Goal: Use online tool/utility: Utilize a website feature to perform a specific function

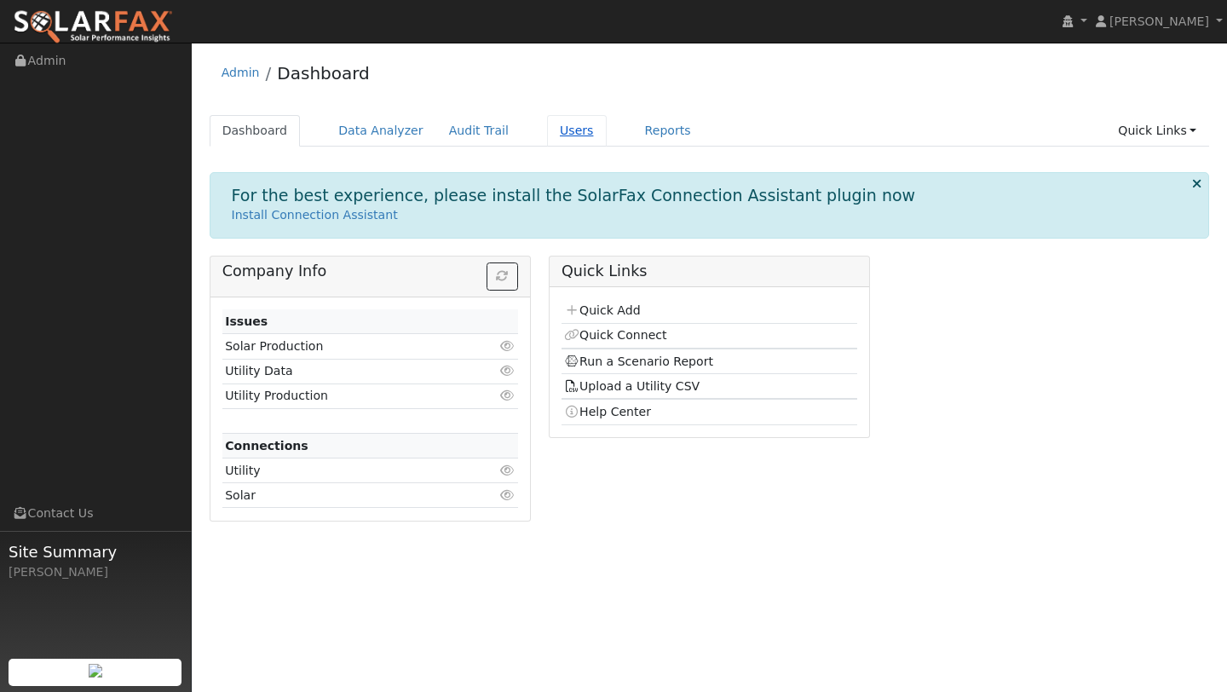
click at [574, 133] on link "Users" at bounding box center [577, 131] width 60 height 32
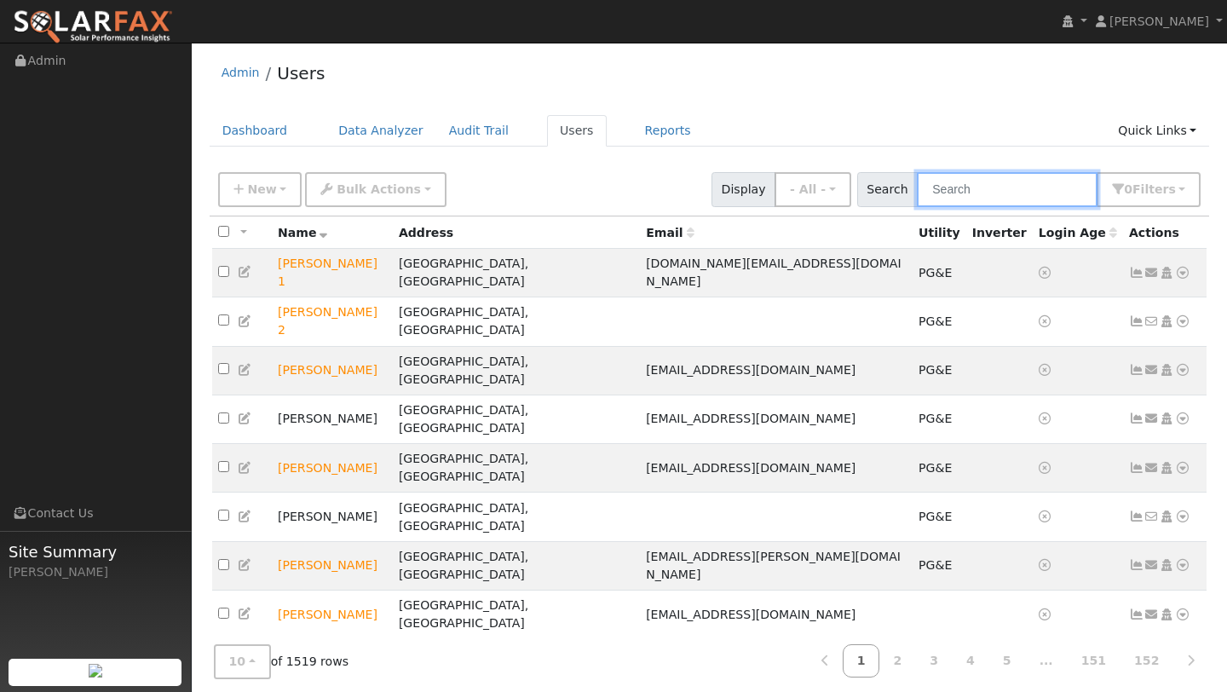
click at [961, 192] on input "text" at bounding box center [1007, 189] width 181 height 35
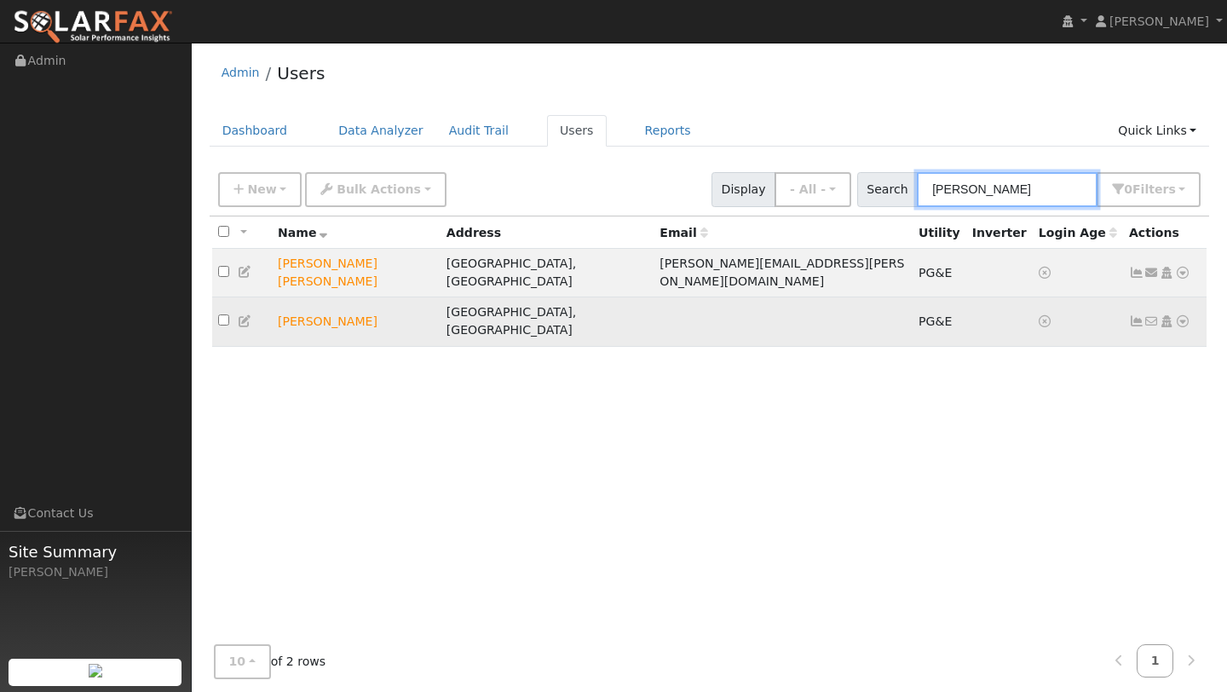
type input "[PERSON_NAME]"
click at [1187, 315] on icon at bounding box center [1182, 321] width 15 height 12
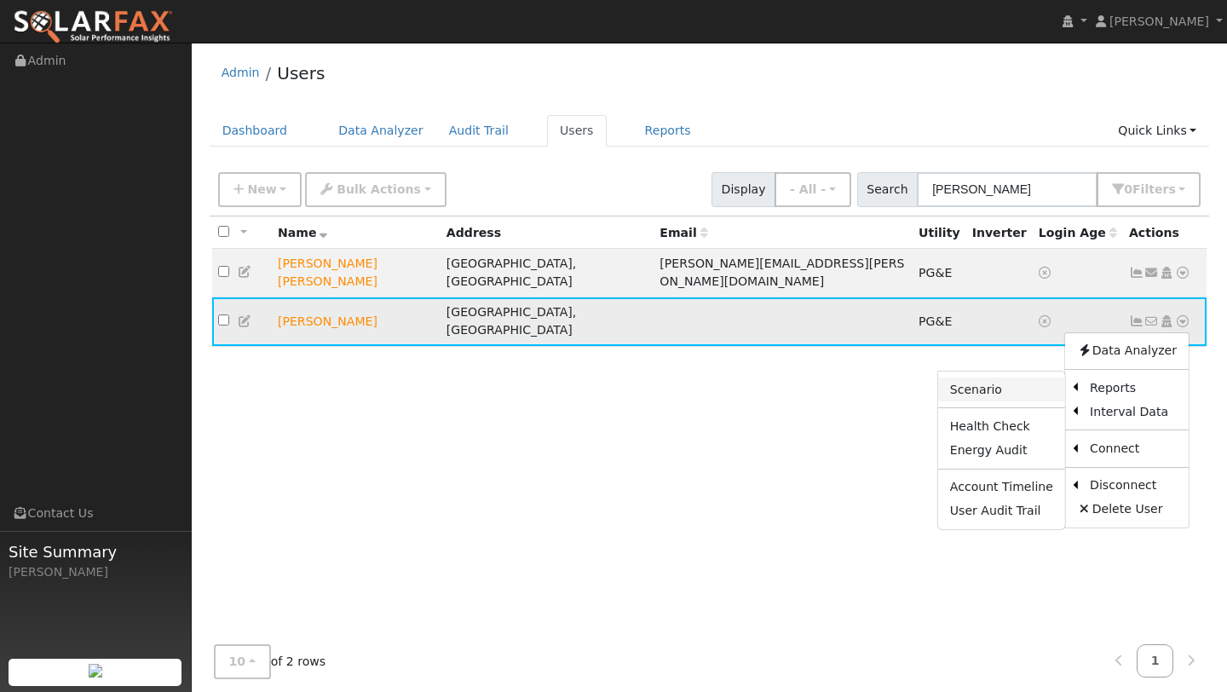
click at [1038, 377] on link "Scenario" at bounding box center [1001, 389] width 127 height 24
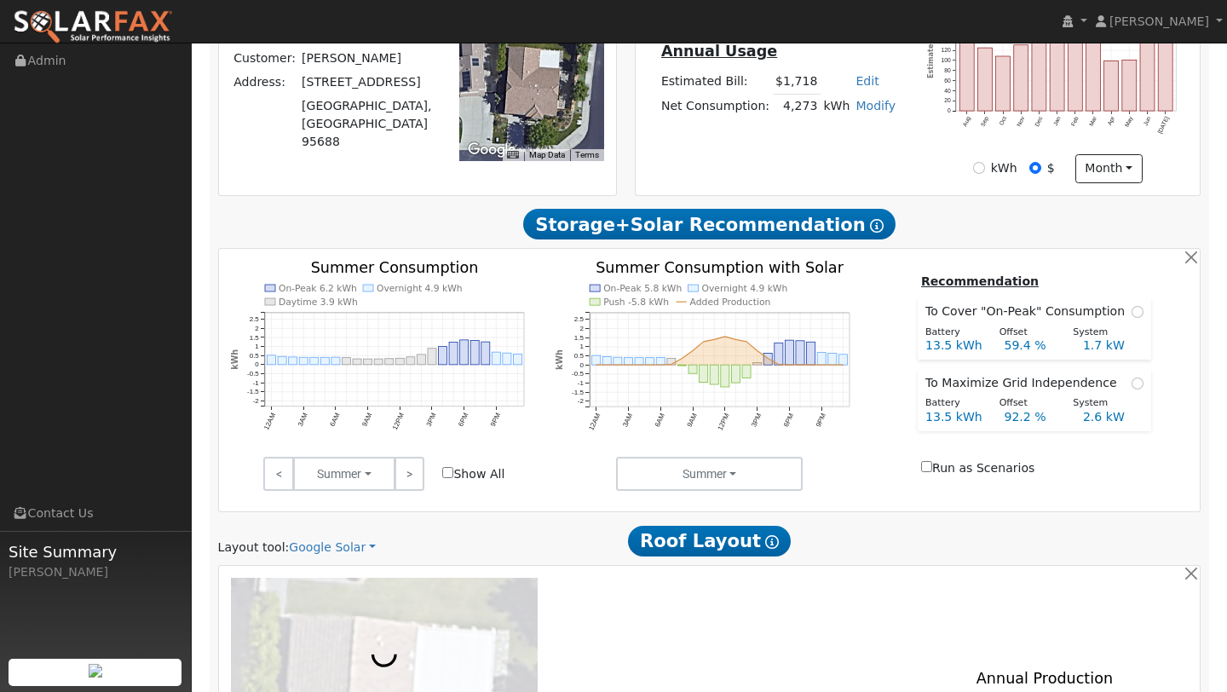
scroll to position [904, 0]
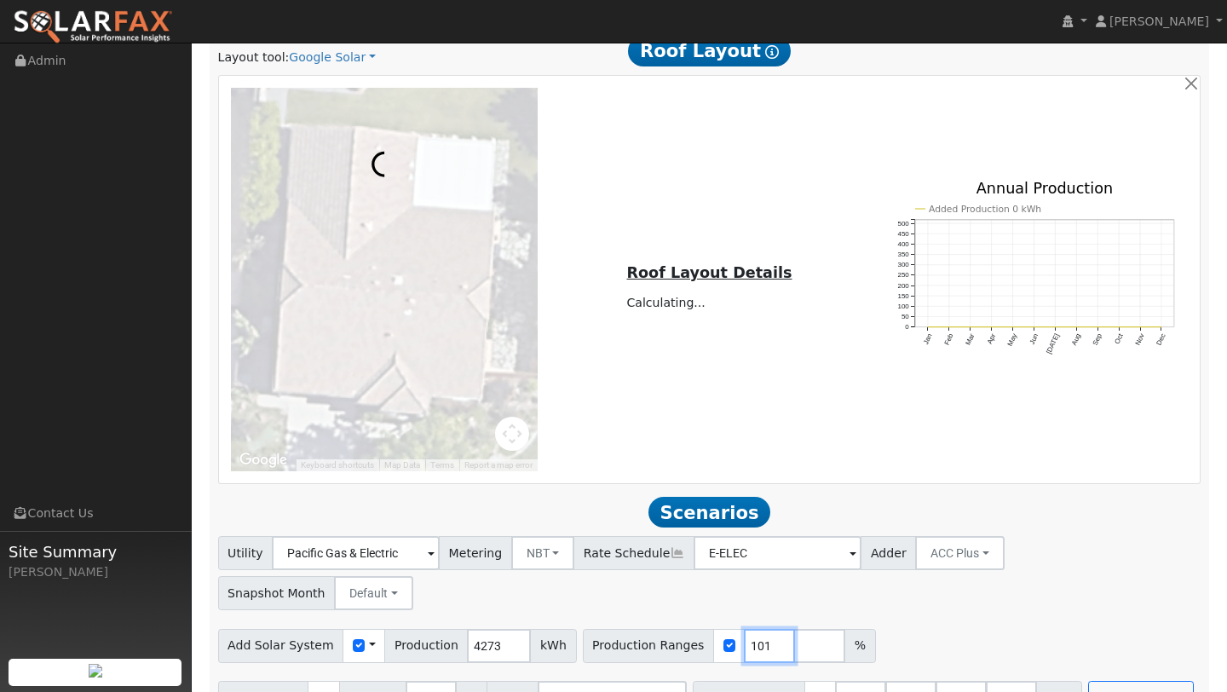
click at [762, 629] on input "101" at bounding box center [769, 646] width 51 height 34
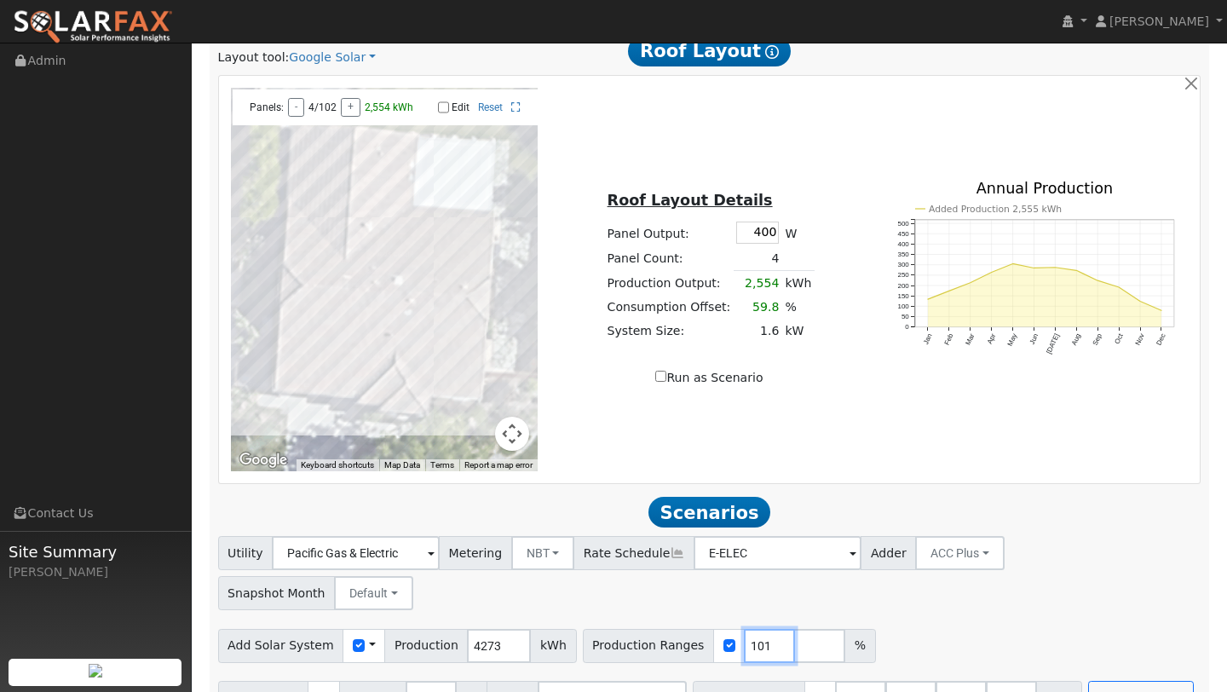
click at [753, 629] on input "101" at bounding box center [769, 646] width 51 height 34
type input "139"
click at [1100, 681] on button "Run Scenarios" at bounding box center [1140, 698] width 105 height 34
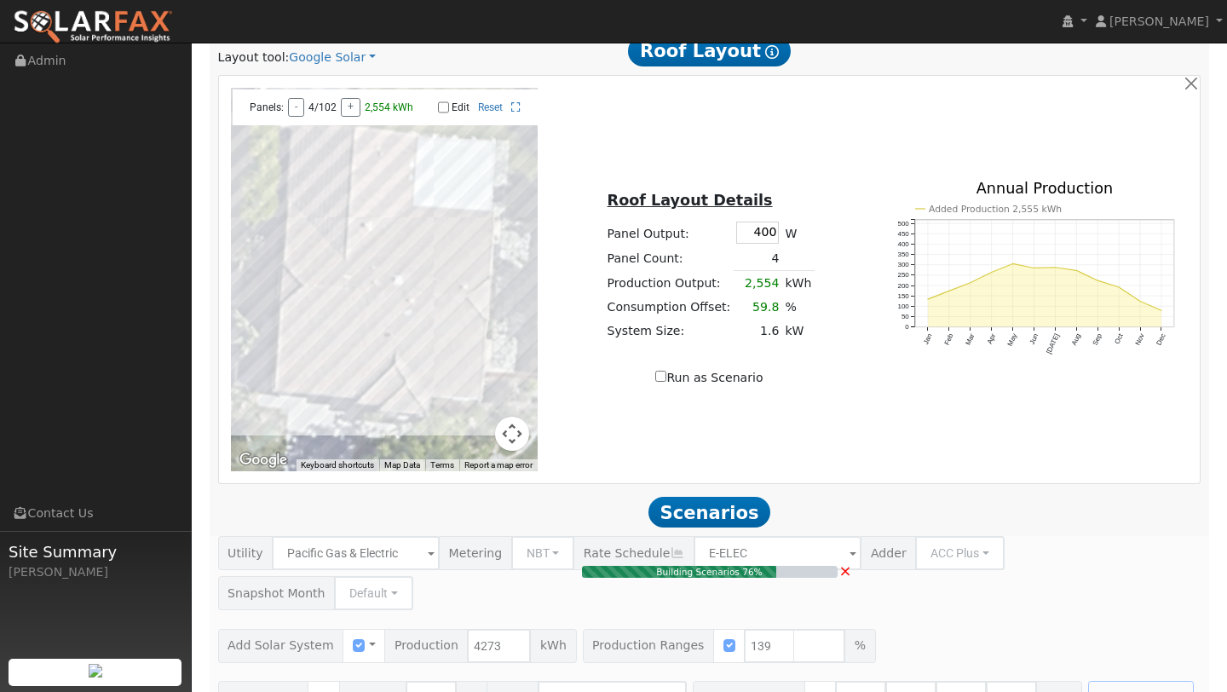
click at [510, 443] on button "Map camera controls" at bounding box center [512, 434] width 34 height 34
click at [462, 448] on button "Zoom out" at bounding box center [469, 434] width 34 height 34
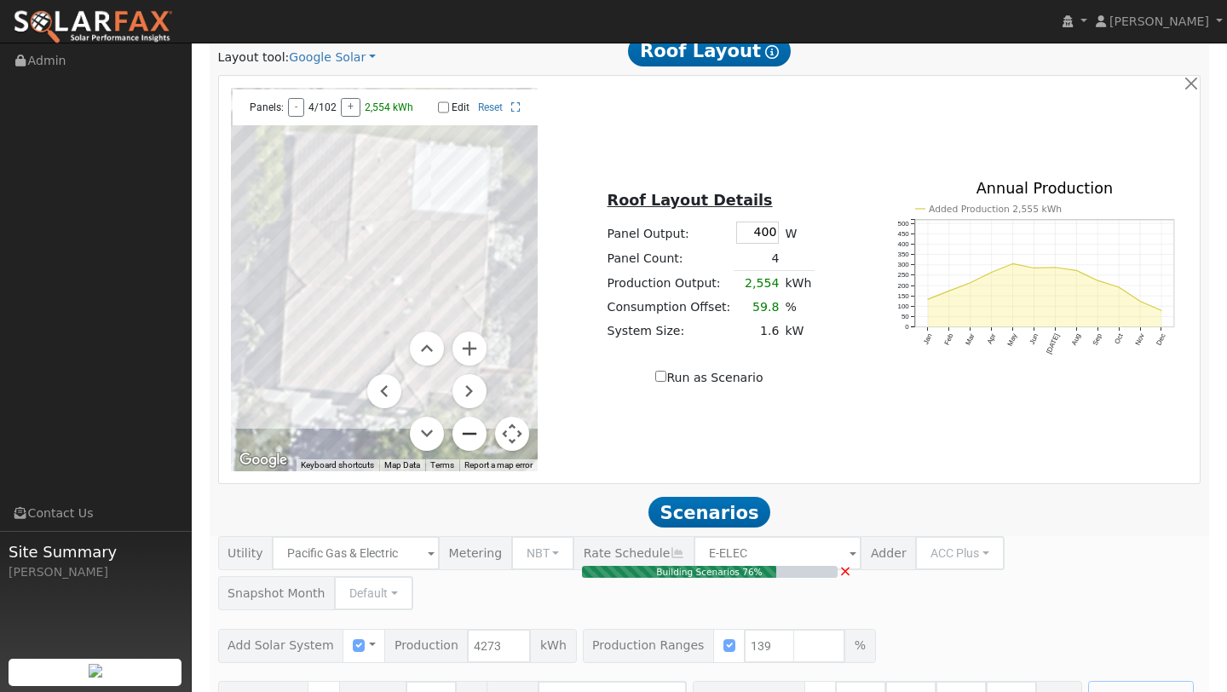
click at [462, 448] on button "Zoom out" at bounding box center [469, 434] width 34 height 34
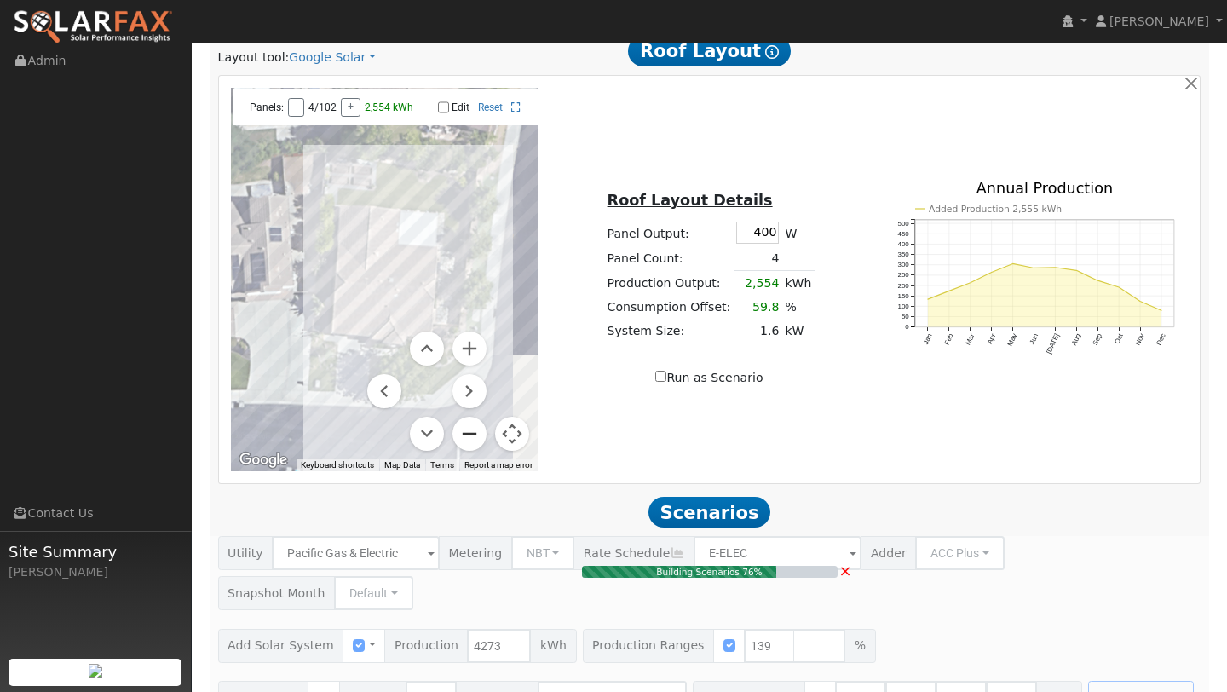
click at [462, 448] on button "Zoom out" at bounding box center [469, 434] width 34 height 34
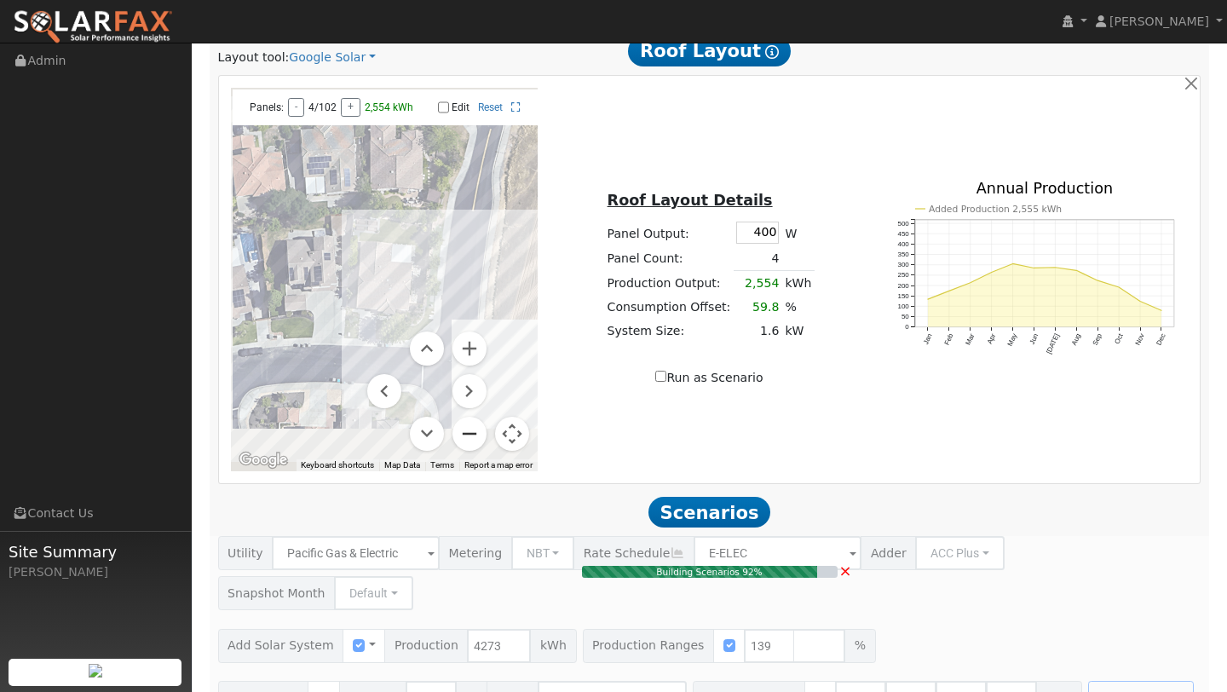
click at [462, 448] on button "Zoom out" at bounding box center [469, 434] width 34 height 34
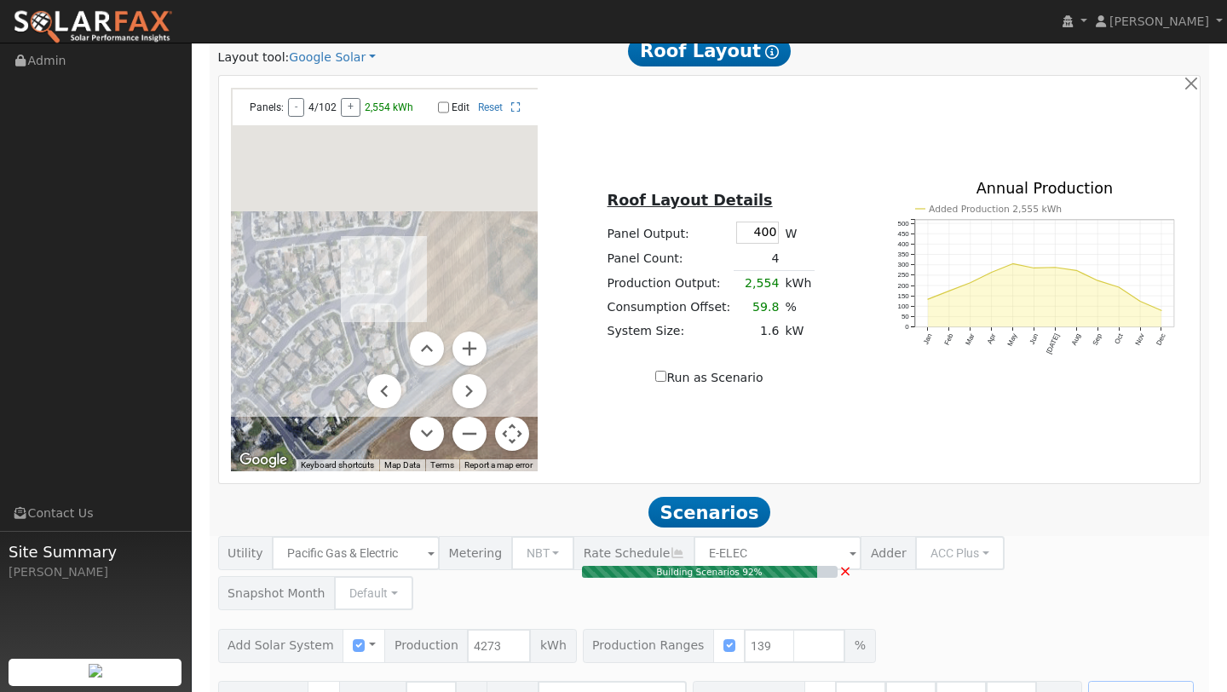
click at [506, 442] on button "Map camera controls" at bounding box center [512, 434] width 34 height 34
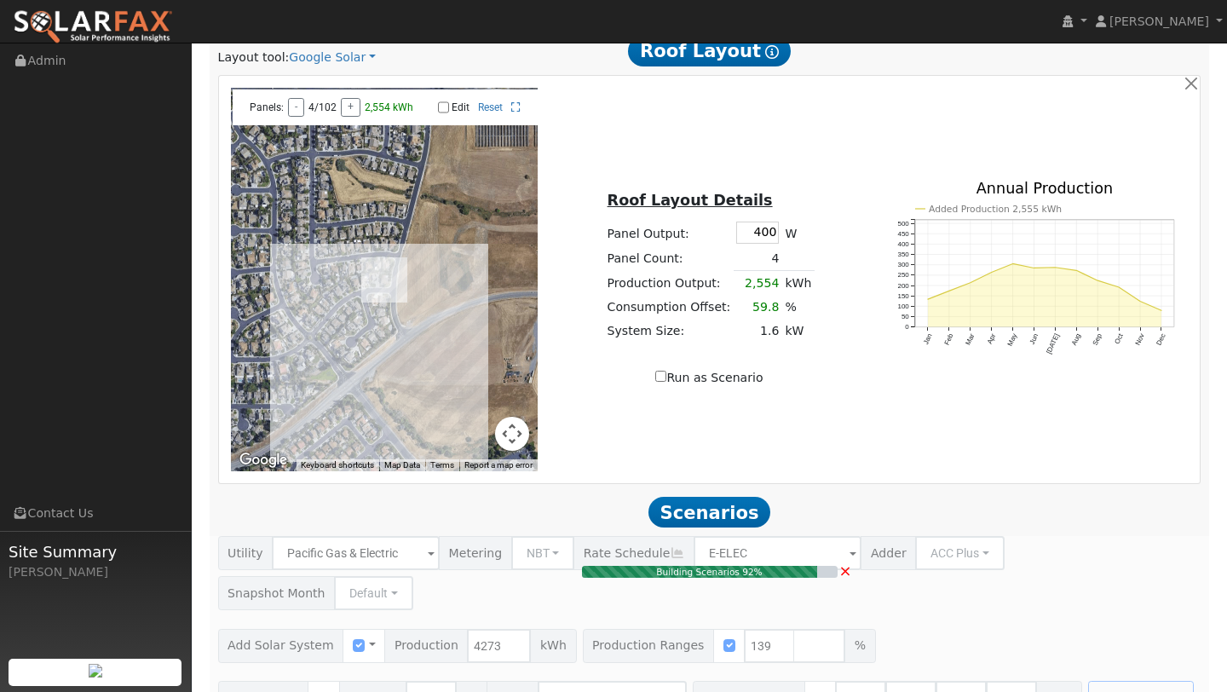
type input "4.0"
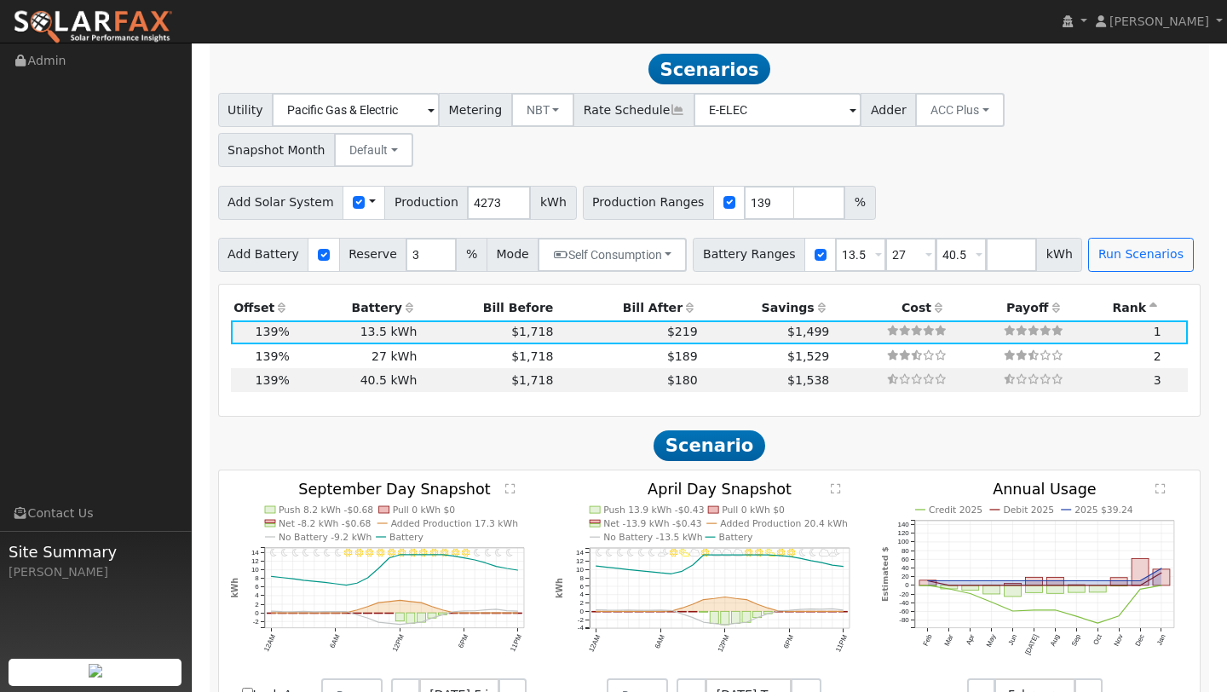
scroll to position [1349, 0]
